Goal: Transaction & Acquisition: Purchase product/service

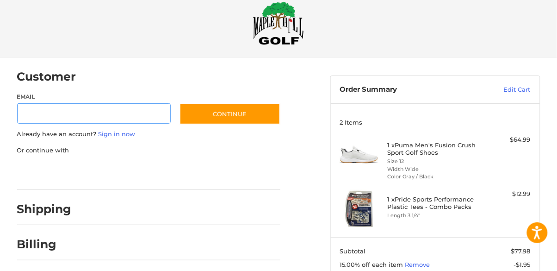
scroll to position [20, 0]
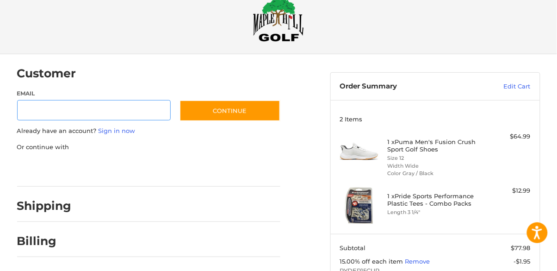
click at [123, 107] on input "Email" at bounding box center [94, 110] width 154 height 21
type input "**********"
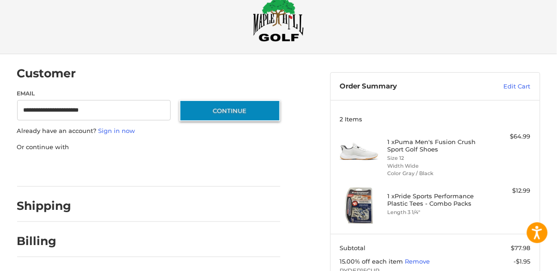
click at [222, 108] on button "Continue" at bounding box center [229, 110] width 101 height 21
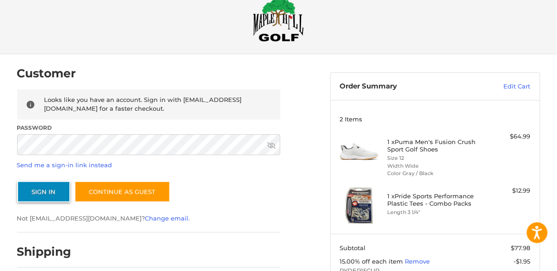
click at [45, 195] on button "Sign In" at bounding box center [43, 191] width 53 height 21
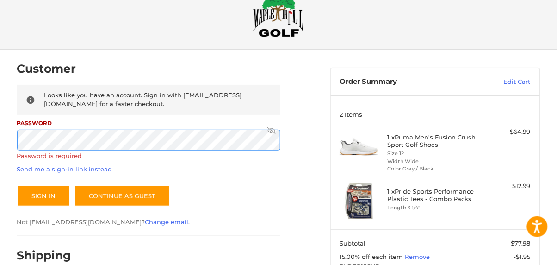
scroll to position [18, 0]
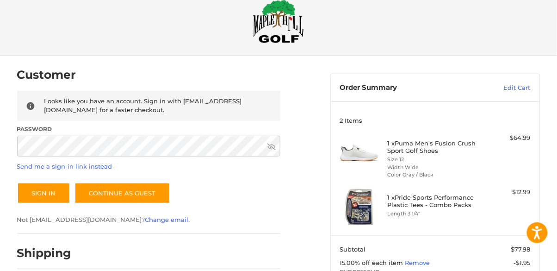
click at [273, 148] on icon at bounding box center [271, 146] width 8 height 6
click at [55, 194] on button "Sign In" at bounding box center [43, 192] width 53 height 21
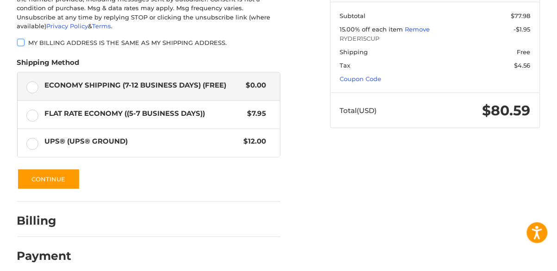
scroll to position [263, 0]
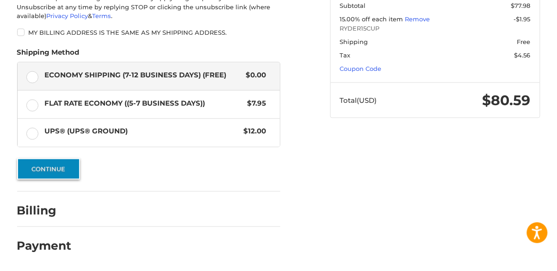
click at [48, 167] on button "Continue" at bounding box center [48, 168] width 63 height 21
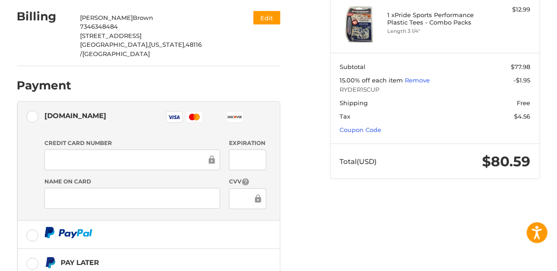
scroll to position [203, 0]
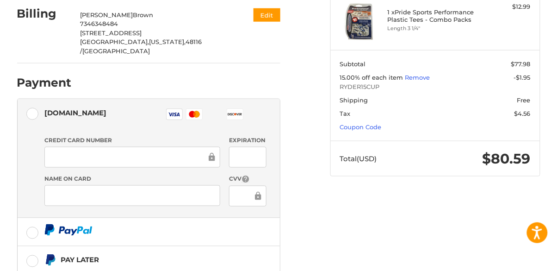
click at [33, 218] on label at bounding box center [149, 232] width 262 height 28
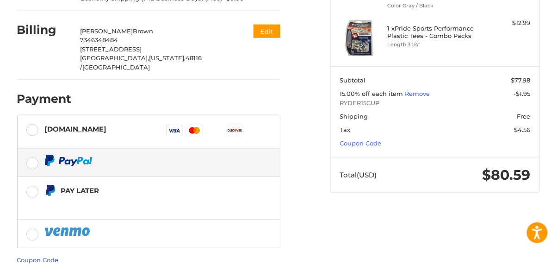
scroll to position [178, 0]
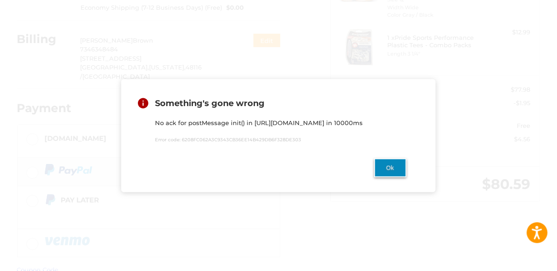
click at [390, 163] on button "Ok" at bounding box center [390, 167] width 32 height 19
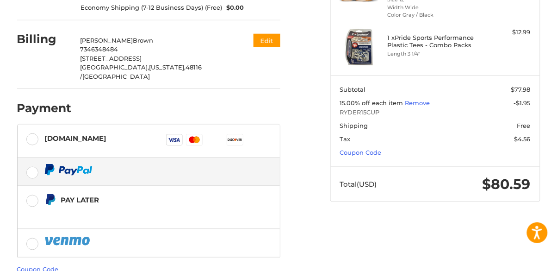
click at [20, 124] on label "[DOMAIN_NAME] Visa Master Amex Discover Diners Club JCB" at bounding box center [149, 140] width 262 height 33
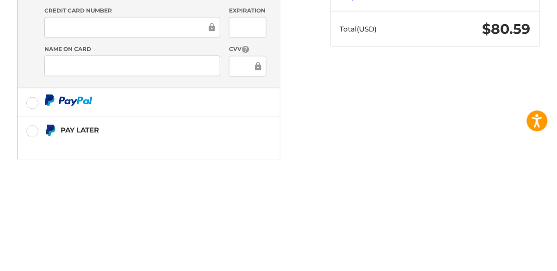
scroll to position [221, 0]
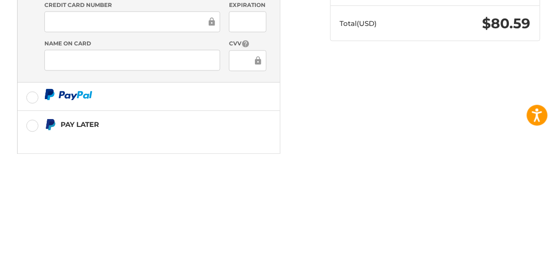
click at [308, 161] on ol "Customer [EMAIL_ADDRESS][DOMAIN_NAME] Sign Out Shipping [PERSON_NAME] 734634848…" at bounding box center [166, 102] width 299 height 500
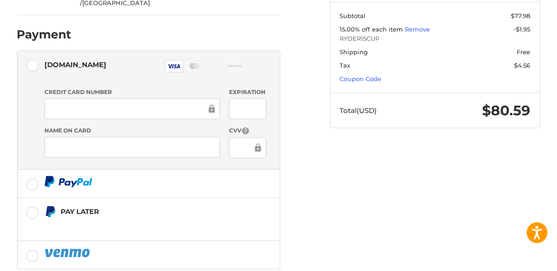
scroll to position [262, 0]
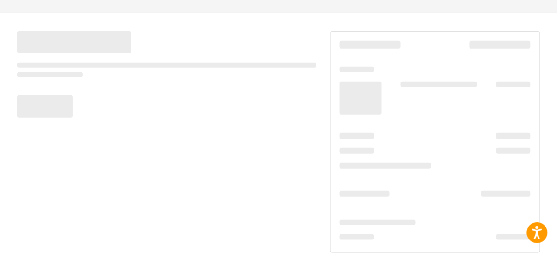
scroll to position [61, 0]
